Goal: Information Seeking & Learning: Learn about a topic

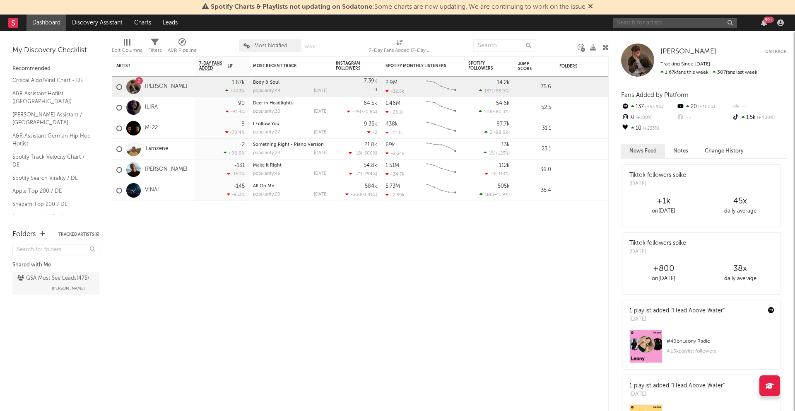
click at [640, 24] on input "text" at bounding box center [675, 23] width 124 height 10
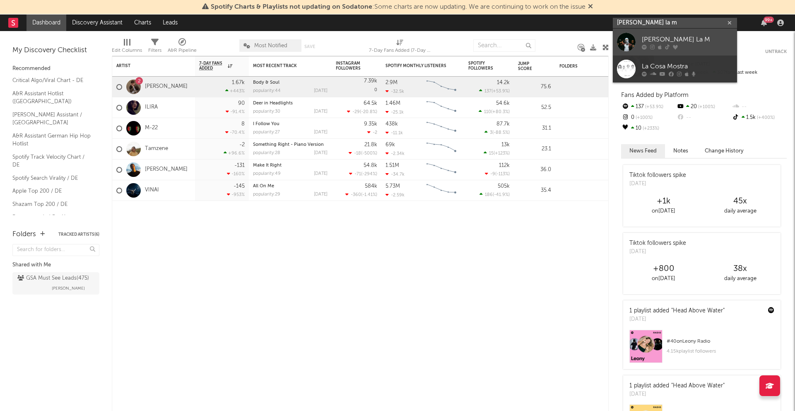
type input "[PERSON_NAME] la m"
click at [679, 39] on div "[PERSON_NAME] La M" at bounding box center [687, 39] width 91 height 10
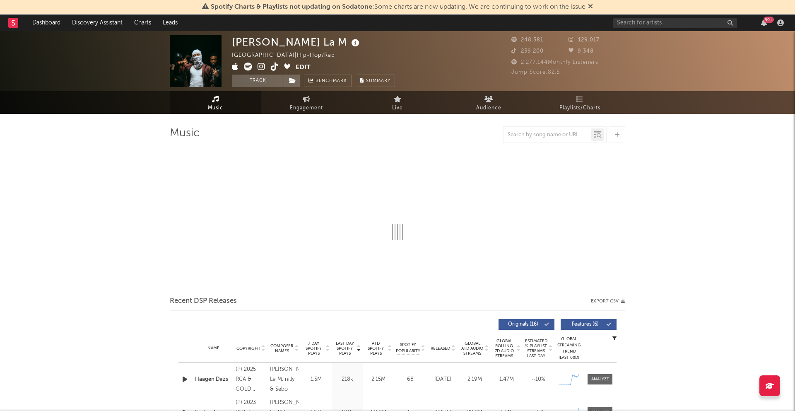
select select "6m"
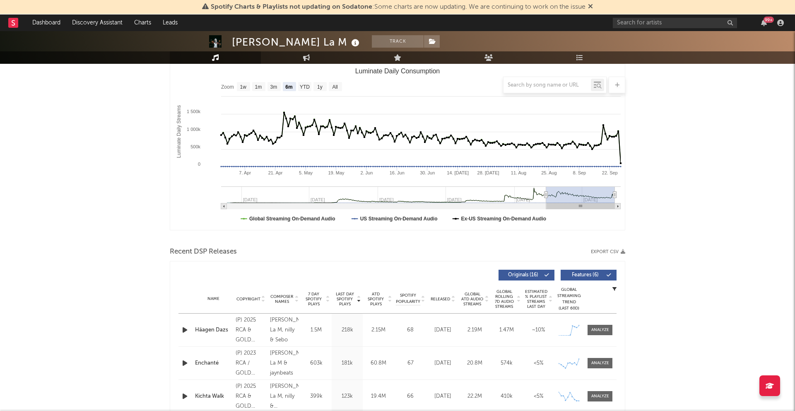
scroll to position [119, 0]
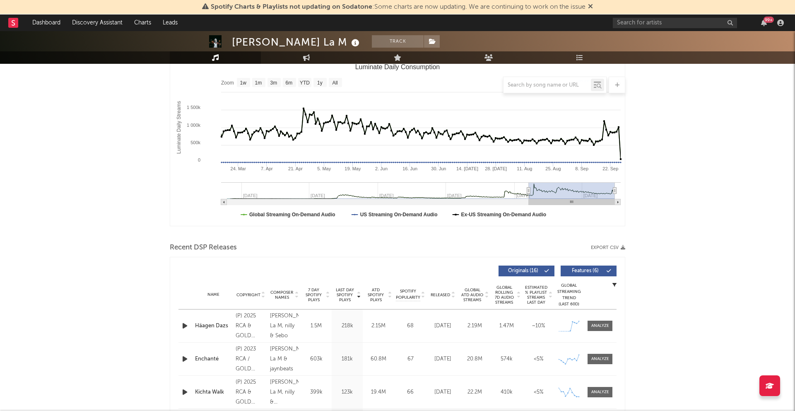
type input "[DATE]"
select select "1y"
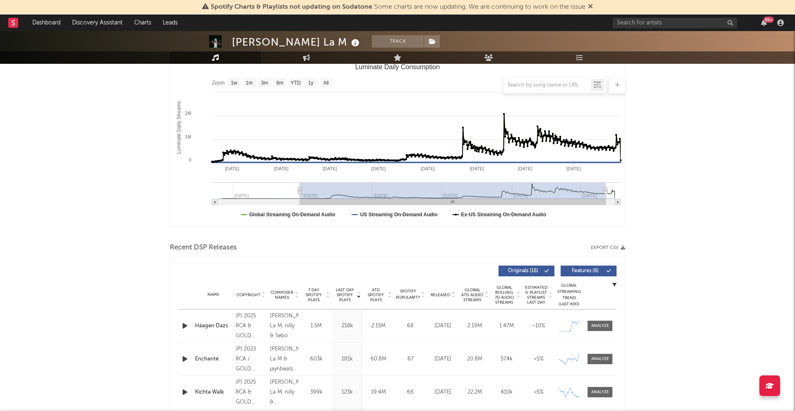
type input "[DATE]"
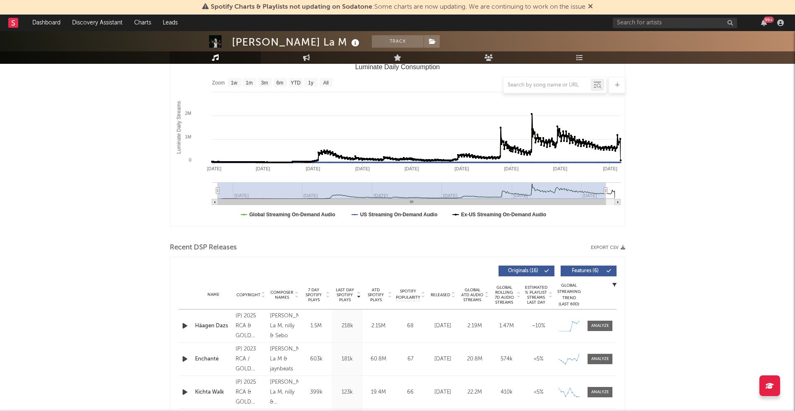
select select "All"
type input "[DATE]"
drag, startPoint x: 546, startPoint y: 193, endPoint x: 184, endPoint y: 172, distance: 363.5
click at [184, 172] on icon "Created with Highcharts 10.3.3 Luminate Daily Streams Luminate Daily Consumptio…" at bounding box center [397, 143] width 455 height 166
type input "[DATE]"
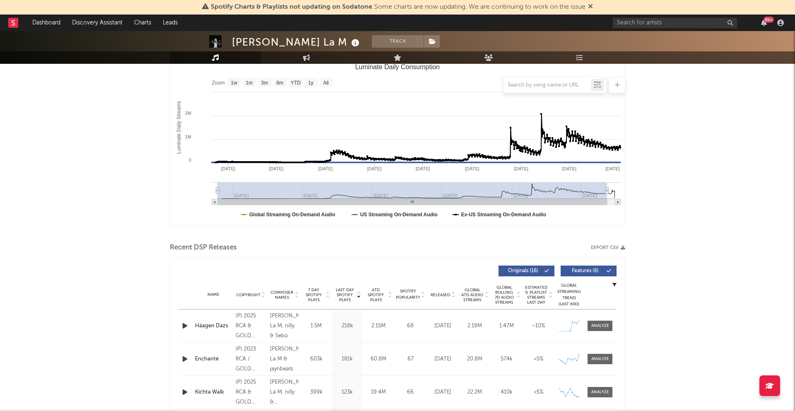
drag, startPoint x: 606, startPoint y: 191, endPoint x: 761, endPoint y: 193, distance: 154.5
type input "[DATE]"
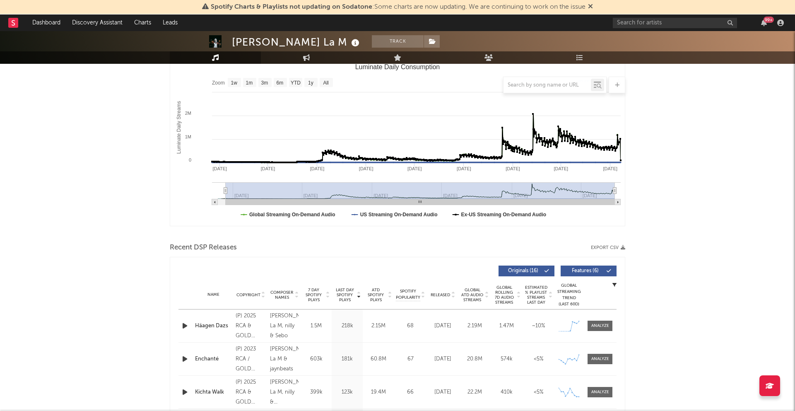
click at [608, 187] on g "Luminate Daily Consumption" at bounding box center [416, 193] width 409 height 23
type input "[DATE]"
drag, startPoint x: 622, startPoint y: 190, endPoint x: 647, endPoint y: 190, distance: 25.3
click at [103, 24] on link "Discovery Assistant" at bounding box center [97, 22] width 62 height 17
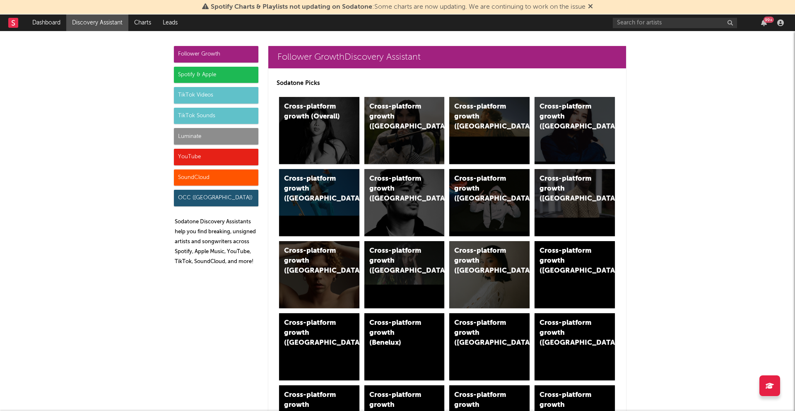
scroll to position [1783, 0]
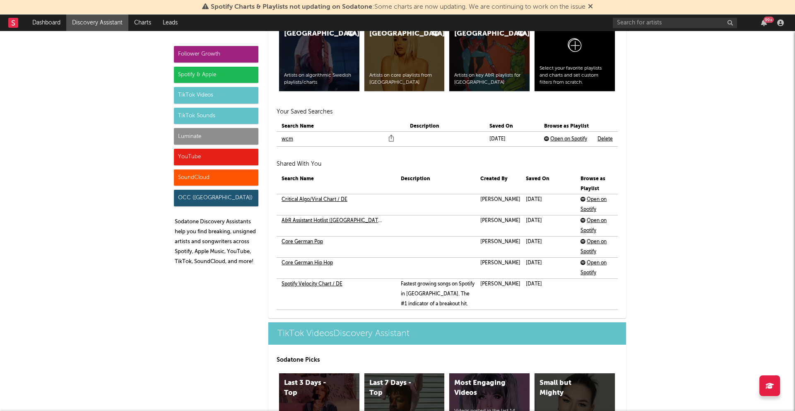
click at [336, 200] on link "Critical Algo/Viral Chart / DE" at bounding box center [315, 200] width 66 height 10
click at [329, 219] on link "A&R Assistant Hotlist ([GEOGRAPHIC_DATA])" at bounding box center [333, 221] width 103 height 10
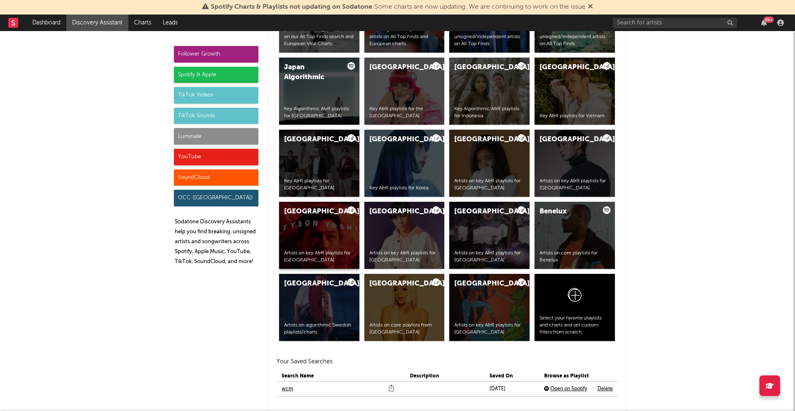
scroll to position [1528, 0]
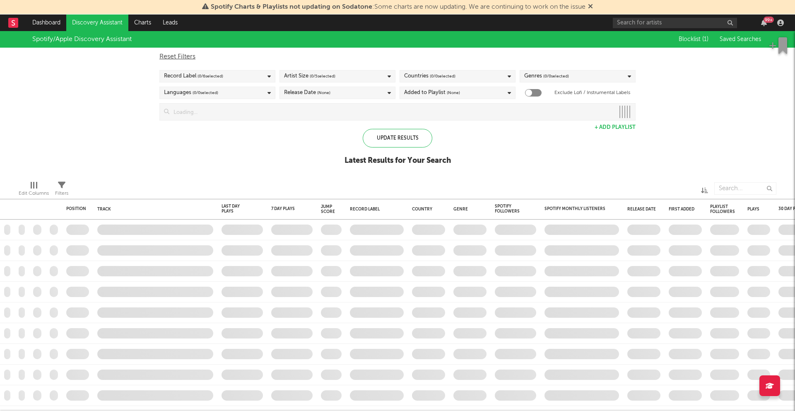
checkbox input "true"
